Goal: Task Accomplishment & Management: Complete application form

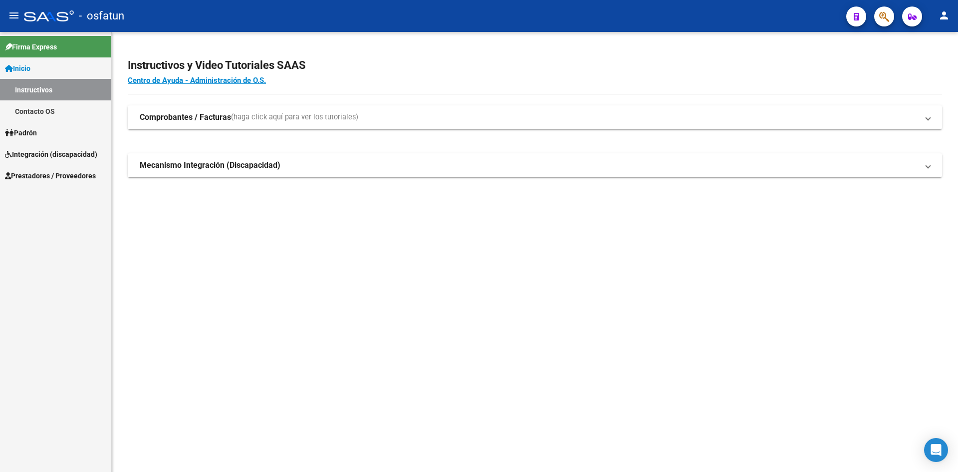
click at [46, 175] on span "Prestadores / Proveedores" at bounding box center [50, 175] width 91 height 11
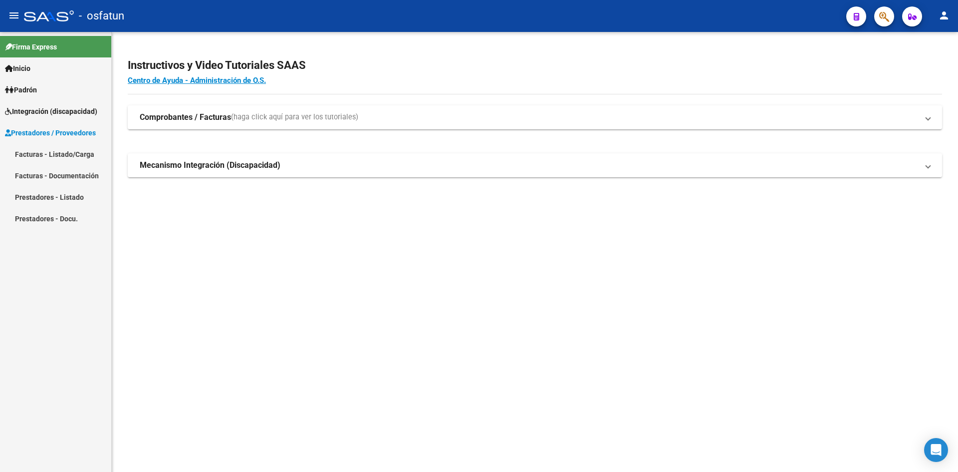
click at [39, 150] on link "Facturas - Listado/Carga" at bounding box center [55, 153] width 111 height 21
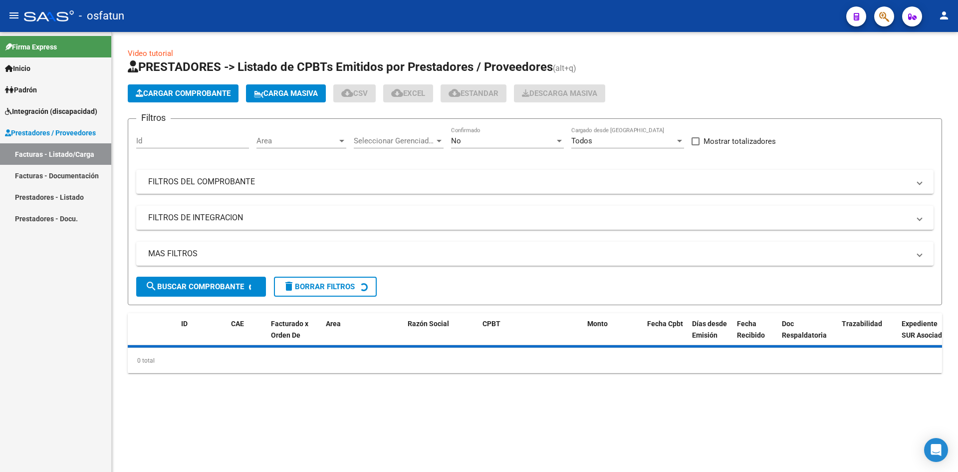
click at [169, 91] on span "Cargar Comprobante" at bounding box center [183, 93] width 95 height 9
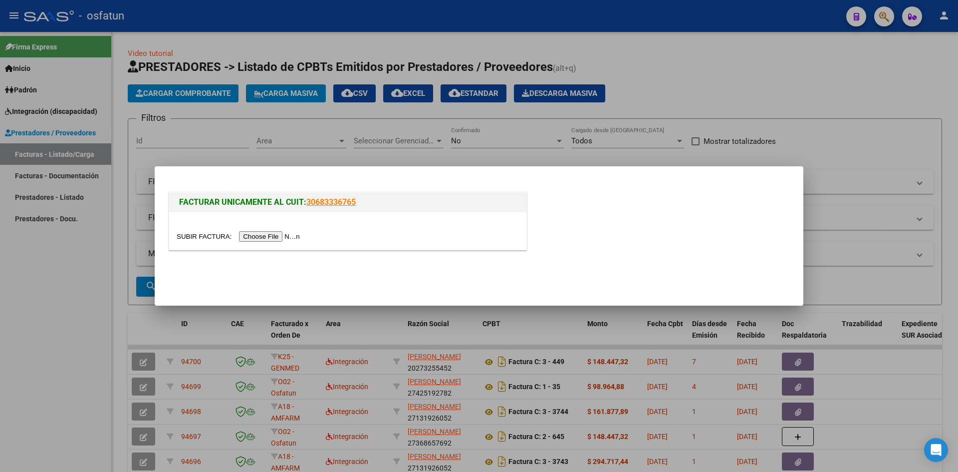
click at [275, 240] on input "file" at bounding box center [240, 236] width 126 height 10
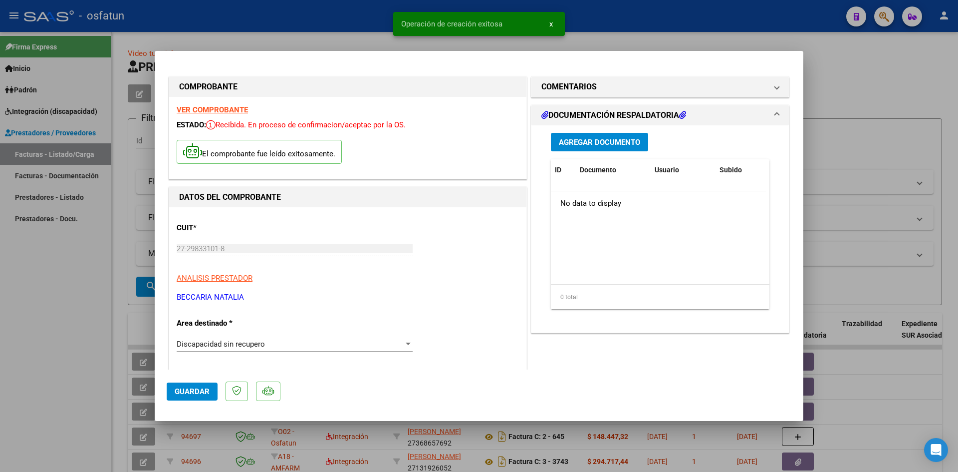
click at [610, 141] on span "Agregar Documento" at bounding box center [599, 142] width 81 height 9
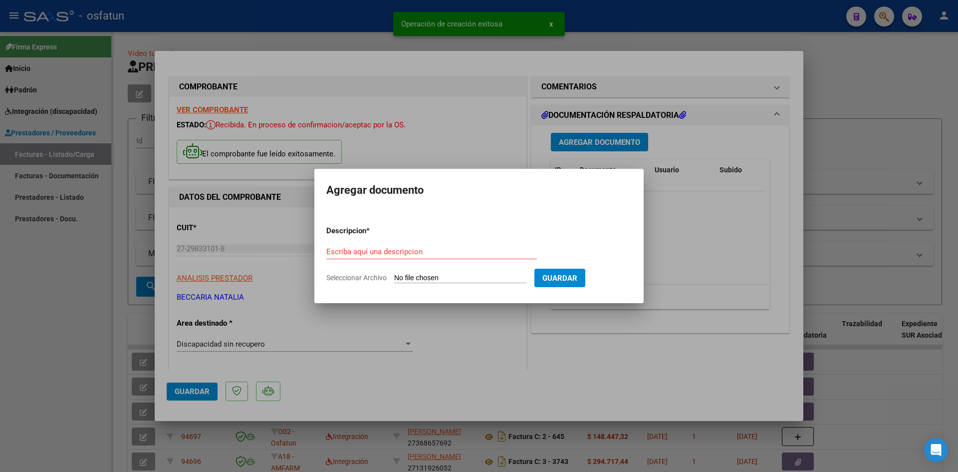
click at [440, 332] on div at bounding box center [479, 236] width 958 height 472
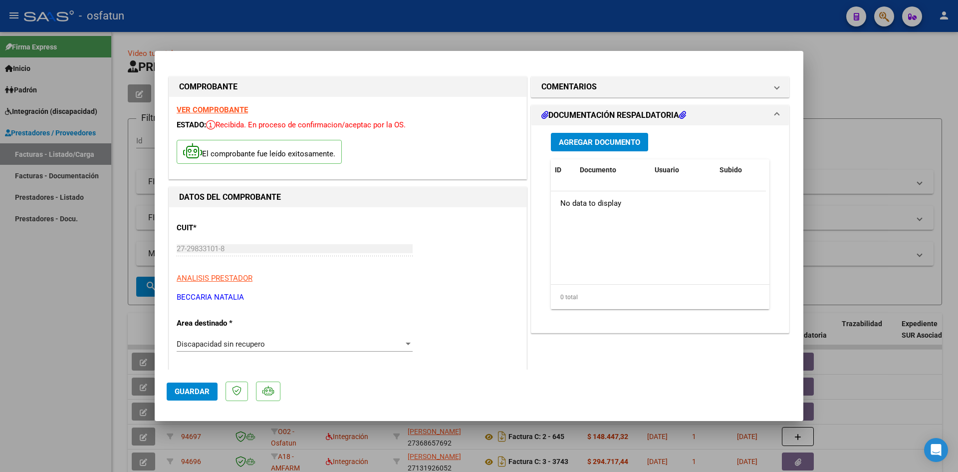
click at [593, 141] on span "Agregar Documento" at bounding box center [599, 142] width 81 height 9
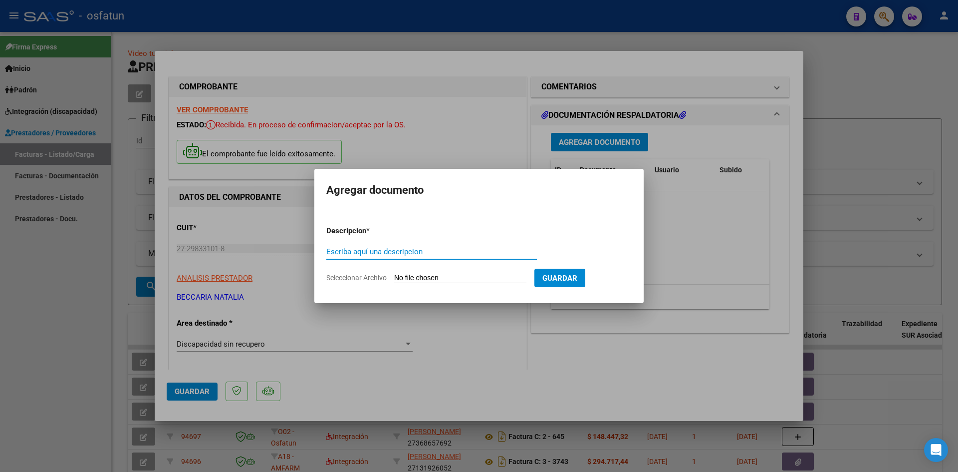
click at [422, 253] on input "Escriba aquí una descripcion" at bounding box center [431, 251] width 211 height 9
click at [576, 271] on button "Guardar" at bounding box center [559, 277] width 51 height 18
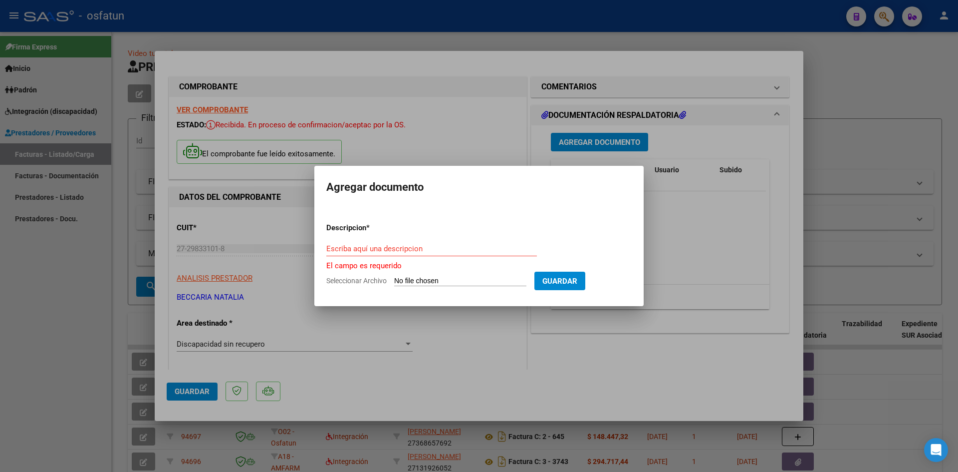
click at [400, 250] on input "Escriba aquí una descripcion" at bounding box center [431, 248] width 211 height 9
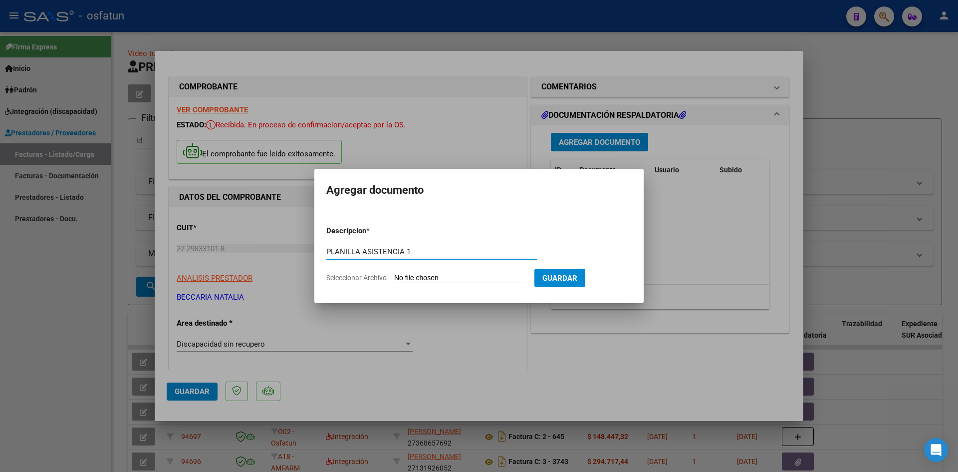
type input "PLANILLA ASISTENCIA 1"
click at [491, 279] on input "Seleccionar Archivo" at bounding box center [460, 277] width 132 height 9
type input "C:\fakepath\DOC-20250905-WA0028..pdf"
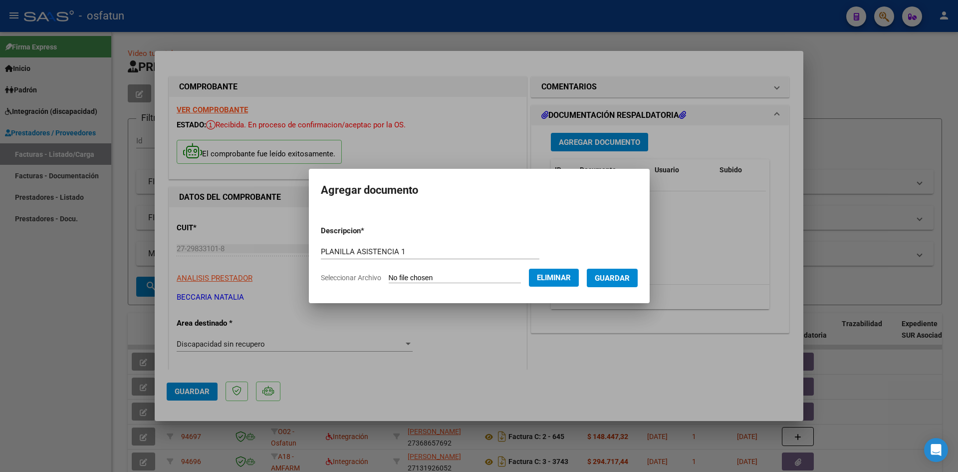
click at [621, 277] on span "Guardar" at bounding box center [612, 277] width 35 height 9
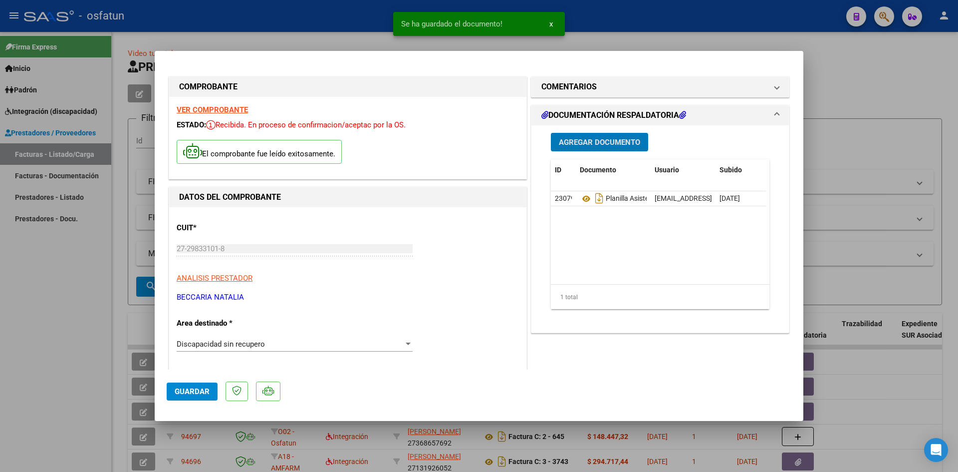
click at [614, 138] on span "Agregar Documento" at bounding box center [599, 142] width 81 height 9
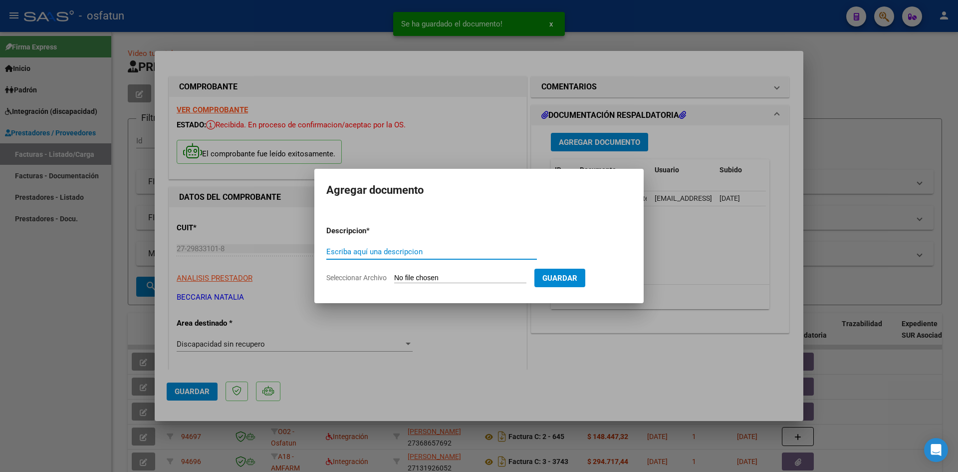
click at [377, 249] on input "Escriba aquí una descripcion" at bounding box center [431, 251] width 211 height 9
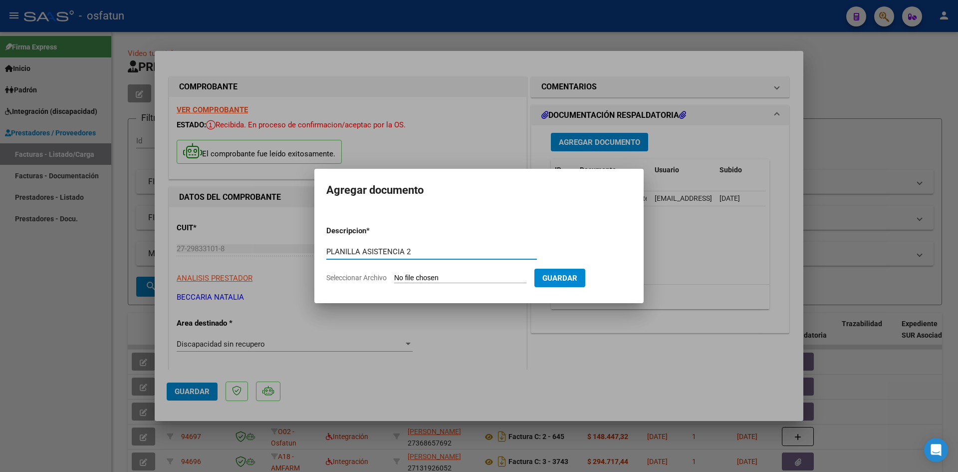
type input "PLANILLA ASISTENCIA 2"
click at [478, 279] on input "Seleccionar Archivo" at bounding box center [460, 277] width 132 height 9
type input "C:\fakepath\DOC-20250905-WA0027..pdf"
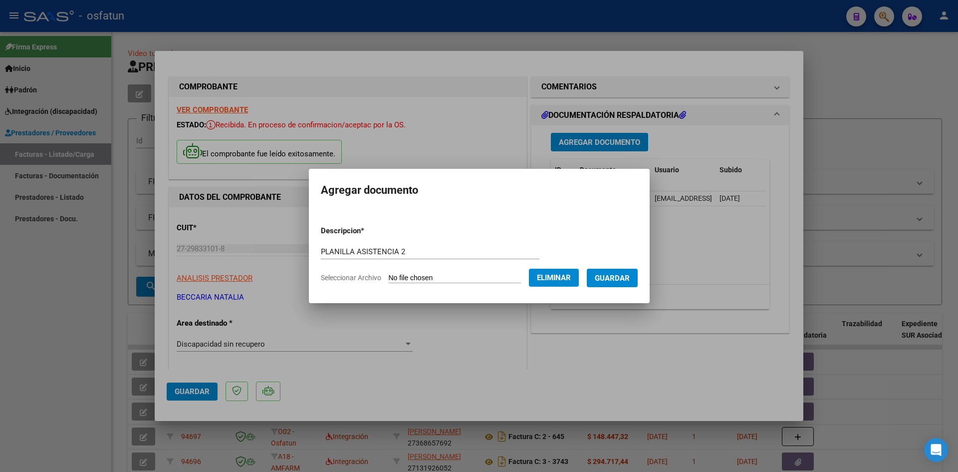
click at [630, 276] on span "Guardar" at bounding box center [612, 277] width 35 height 9
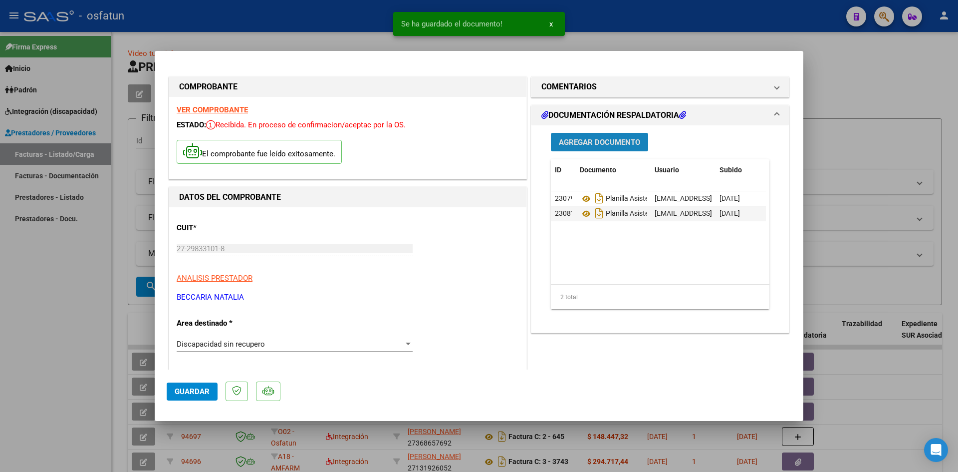
click at [597, 140] on span "Agregar Documento" at bounding box center [599, 142] width 81 height 9
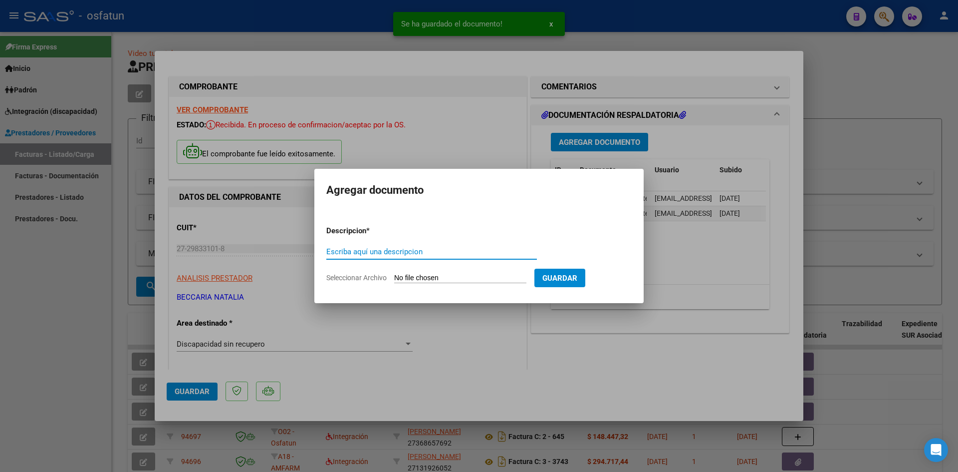
click at [367, 253] on input "Escriba aquí una descripcion" at bounding box center [431, 251] width 211 height 9
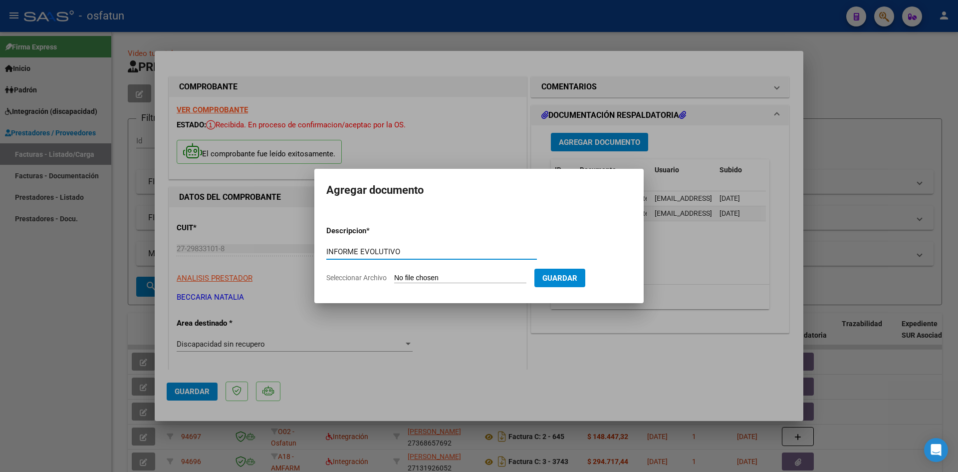
type input "INFORME EVOLUTIVO"
click at [446, 281] on input "Seleccionar Archivo" at bounding box center [460, 277] width 132 height 9
type input "C:\fakepath\DOC-20250905-WA0074..pdf"
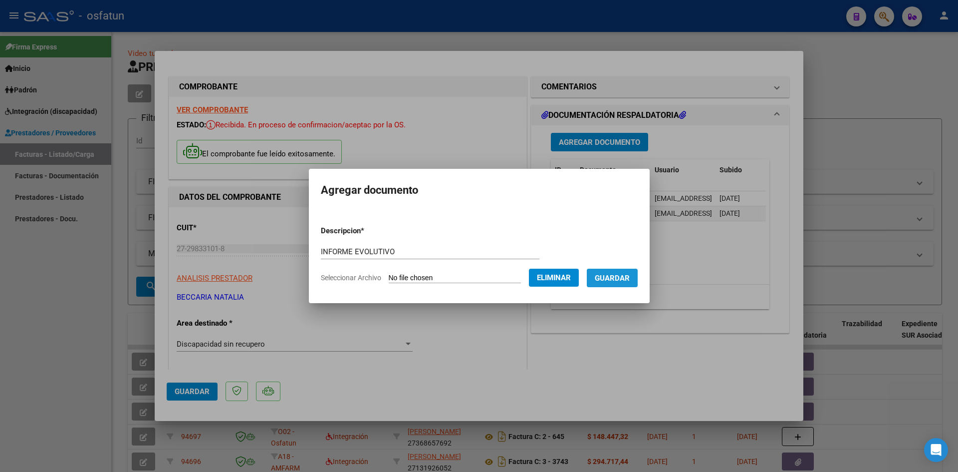
click at [630, 280] on span "Guardar" at bounding box center [612, 277] width 35 height 9
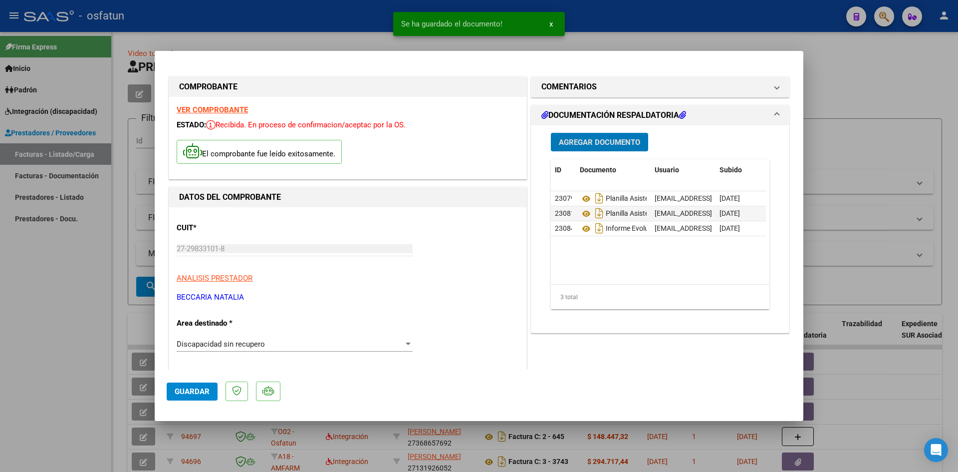
click at [852, 84] on div at bounding box center [479, 236] width 958 height 472
type input "$ 0,00"
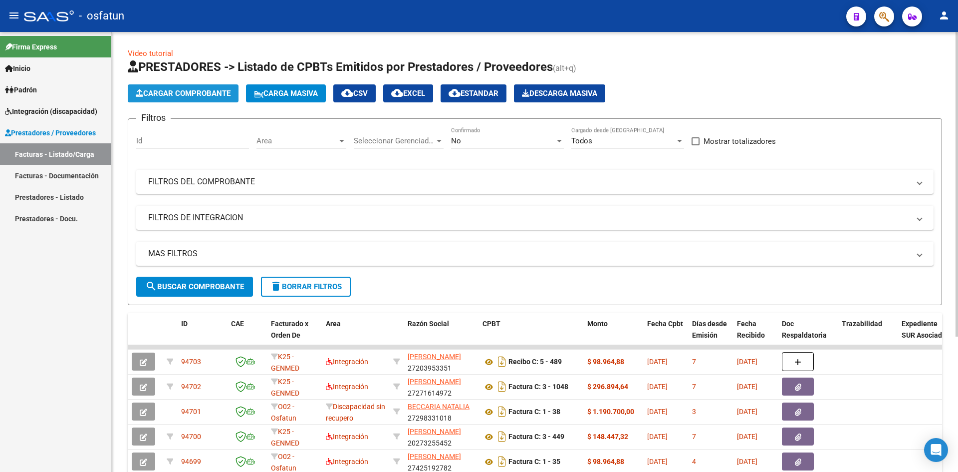
click at [161, 88] on button "Cargar Comprobante" at bounding box center [183, 93] width 111 height 18
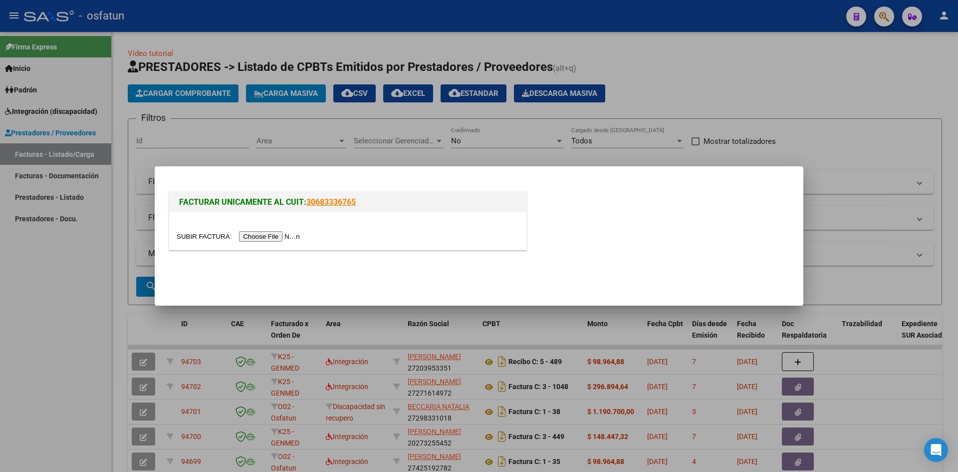
click at [264, 240] on input "file" at bounding box center [240, 236] width 126 height 10
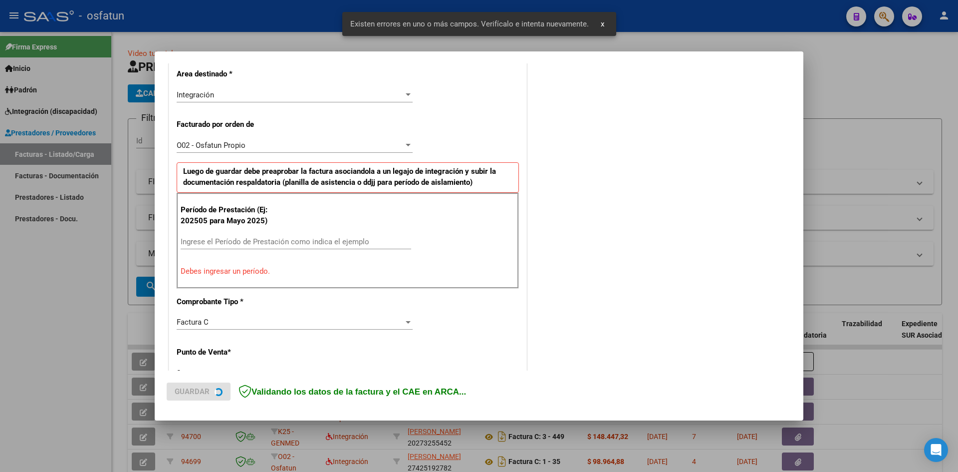
scroll to position [245, 0]
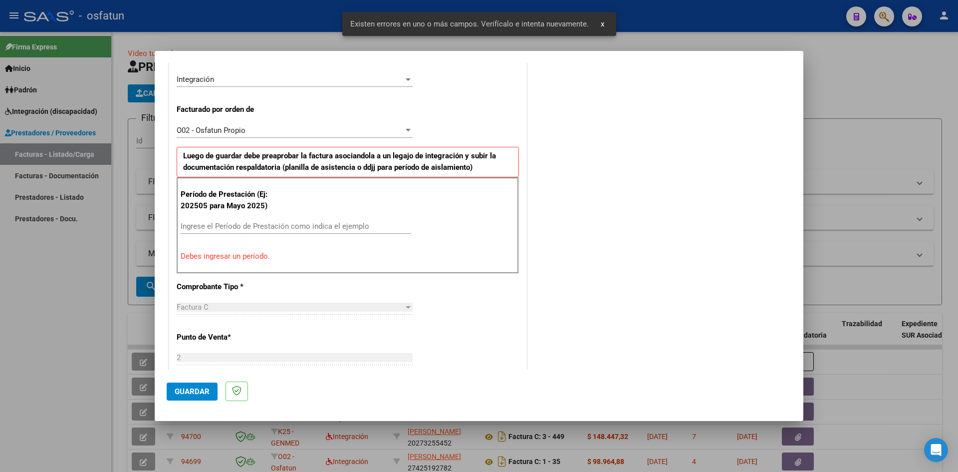
click at [246, 230] on input "Ingrese el Período de Prestación como indica el ejemplo" at bounding box center [296, 226] width 231 height 9
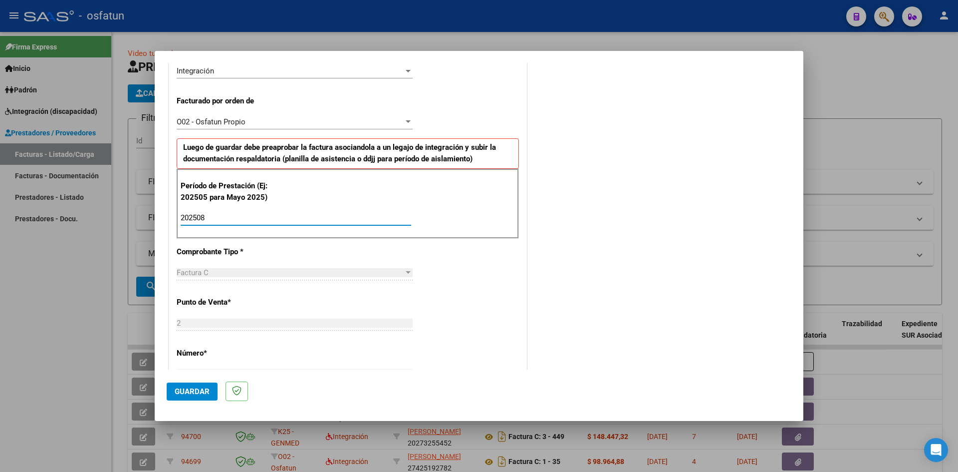
scroll to position [250, 0]
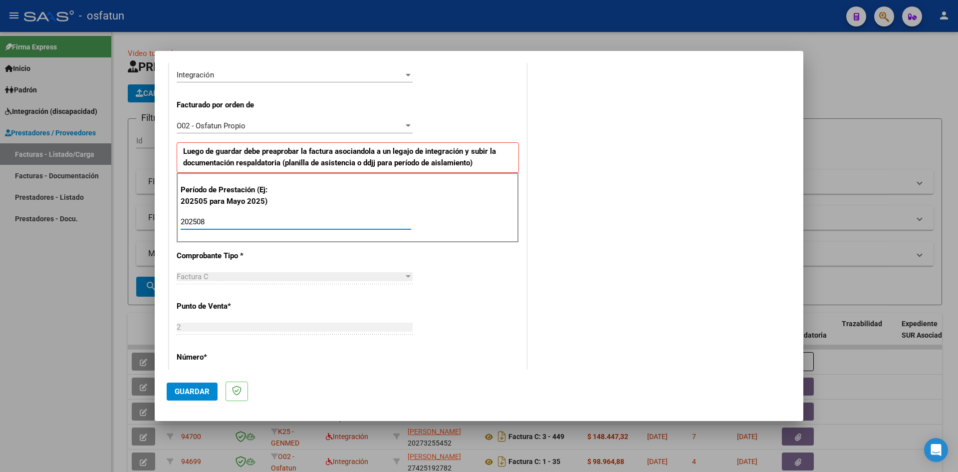
type input "202508"
click at [191, 394] on span "Guardar" at bounding box center [192, 391] width 35 height 9
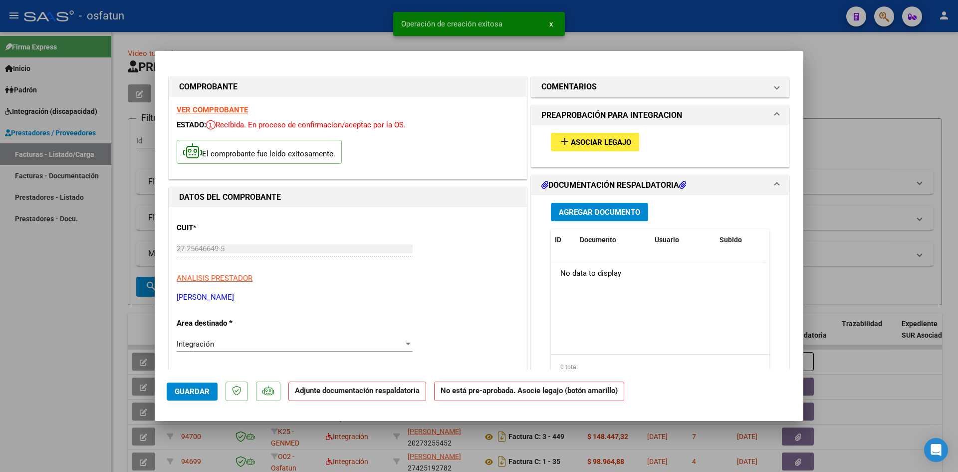
click at [599, 214] on span "Agregar Documento" at bounding box center [599, 212] width 81 height 9
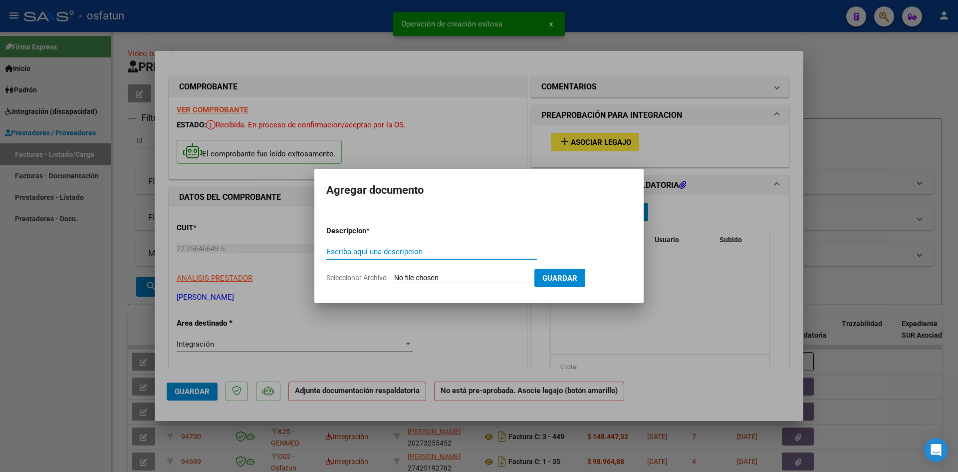
click at [383, 255] on input "Escriba aquí una descripcion" at bounding box center [431, 251] width 211 height 9
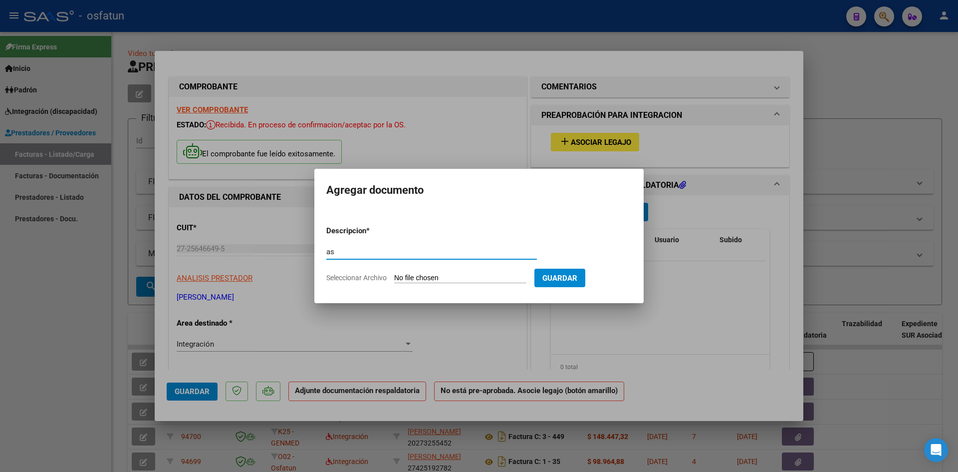
type input "a"
type input "planilla asistencia"
click at [421, 276] on input "Seleccionar Archivo" at bounding box center [460, 277] width 132 height 9
type input "C:\fakepath\planilla agosto psicologia.pdf"
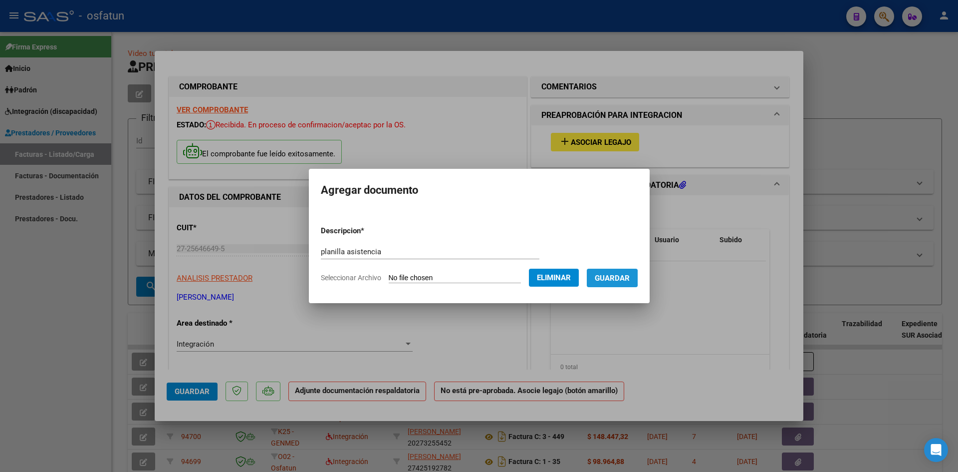
click at [609, 277] on span "Guardar" at bounding box center [612, 277] width 35 height 9
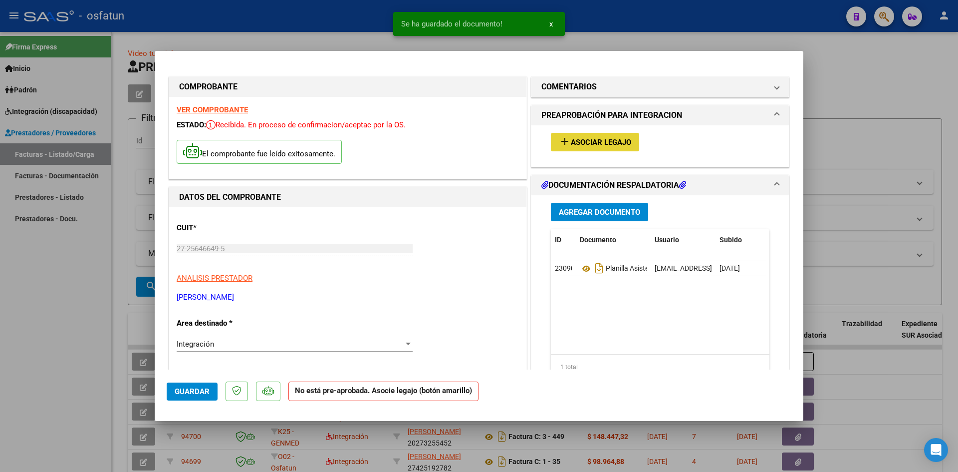
click at [595, 141] on span "Asociar Legajo" at bounding box center [601, 142] width 60 height 9
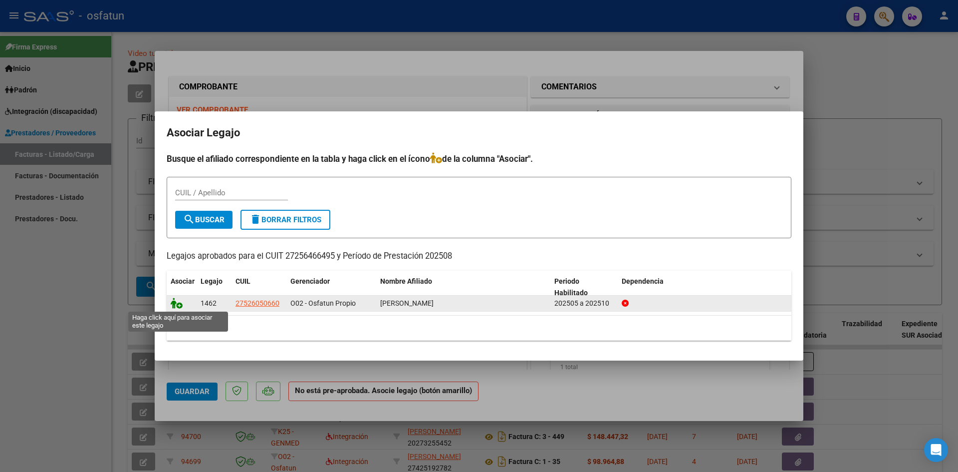
click at [180, 304] on icon at bounding box center [177, 302] width 12 height 11
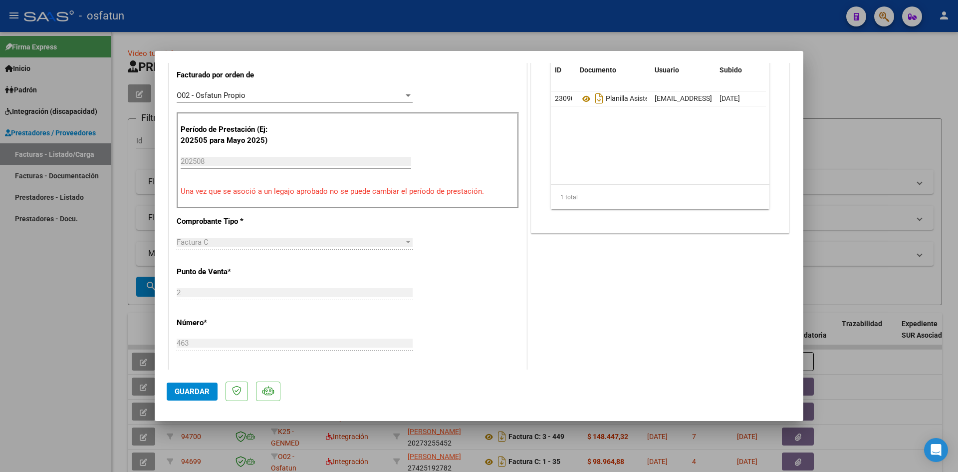
scroll to position [299, 0]
click at [183, 397] on button "Guardar" at bounding box center [192, 391] width 51 height 18
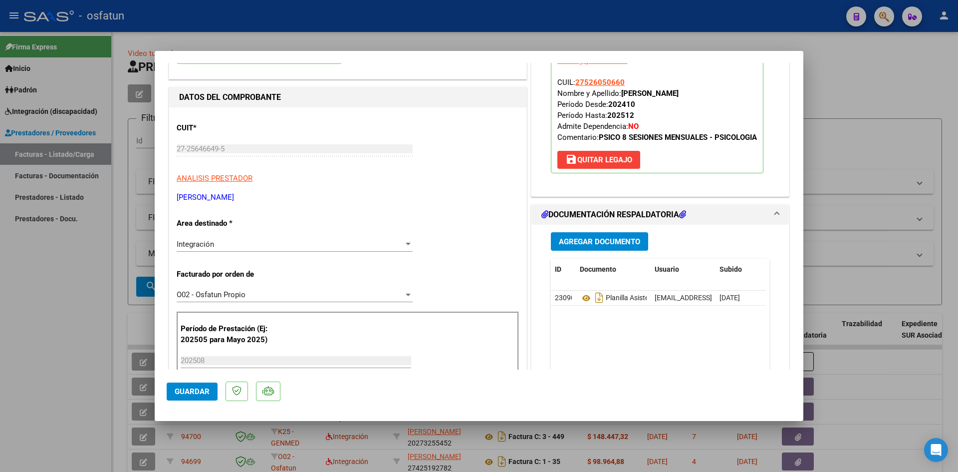
click at [863, 104] on div at bounding box center [479, 236] width 958 height 472
type input "$ 0,00"
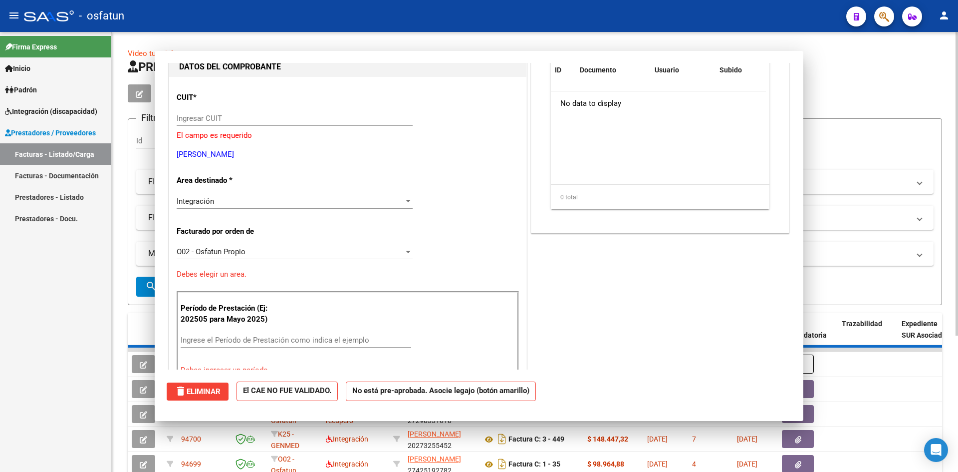
scroll to position [106, 0]
